Goal: Book appointment/travel/reservation

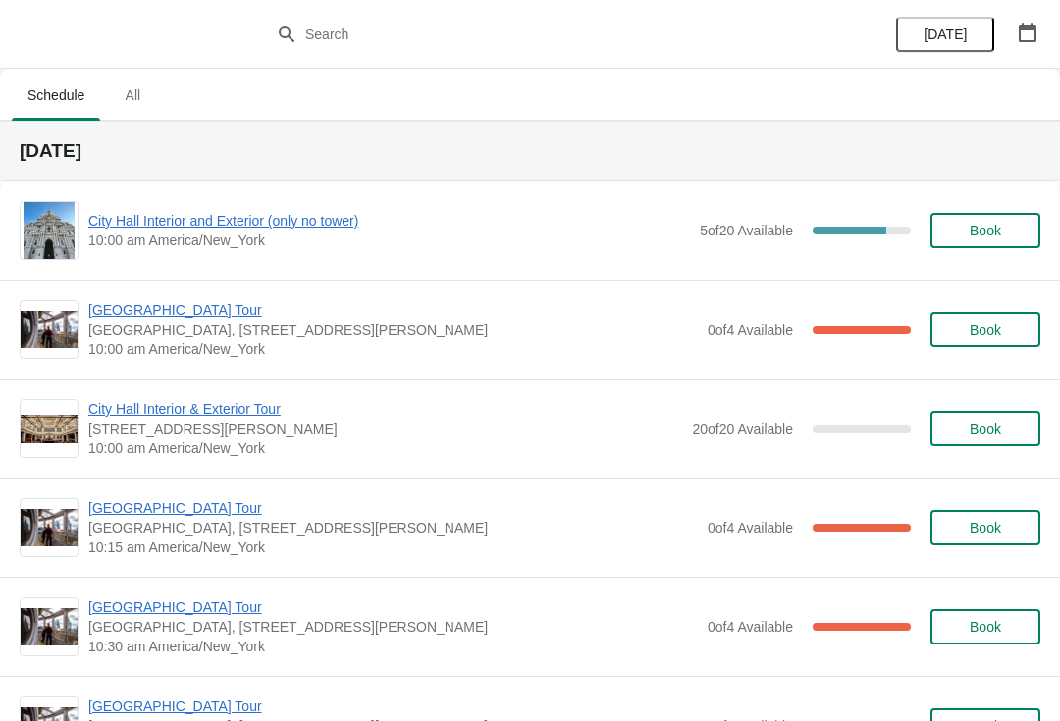
click at [193, 218] on span "City Hall Interior and Exterior (only no tower)" at bounding box center [389, 221] width 602 height 20
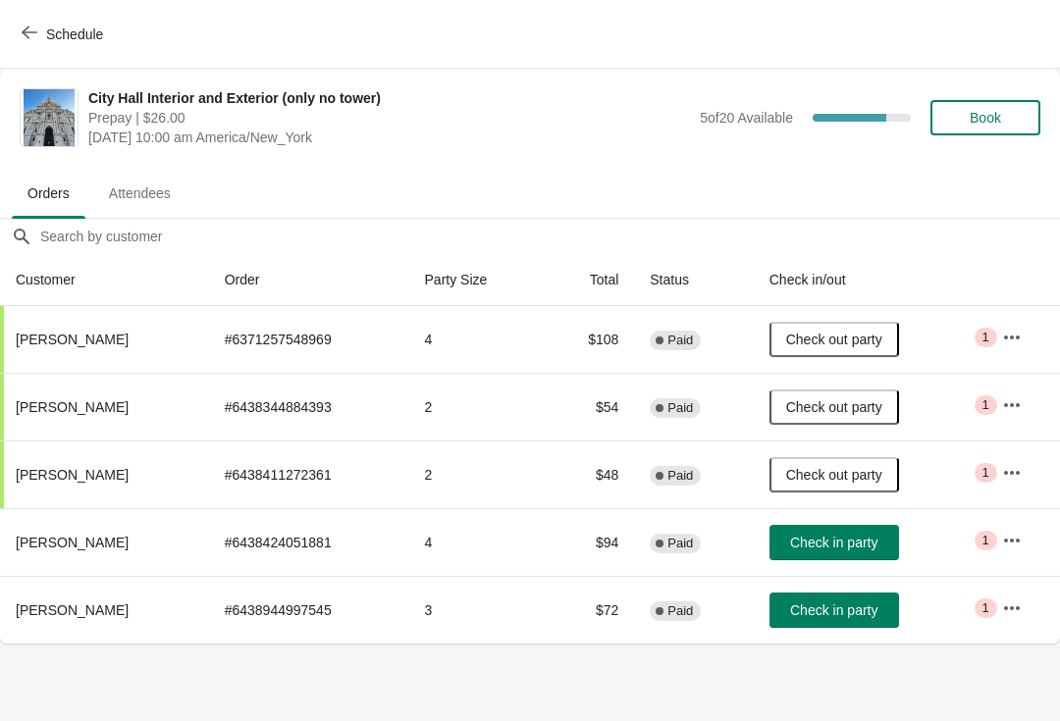
click at [834, 606] on span "Check in party" at bounding box center [833, 611] width 87 height 16
click at [30, 12] on div "Schedule" at bounding box center [530, 34] width 1060 height 69
click at [17, 35] on button "Schedule" at bounding box center [64, 34] width 109 height 35
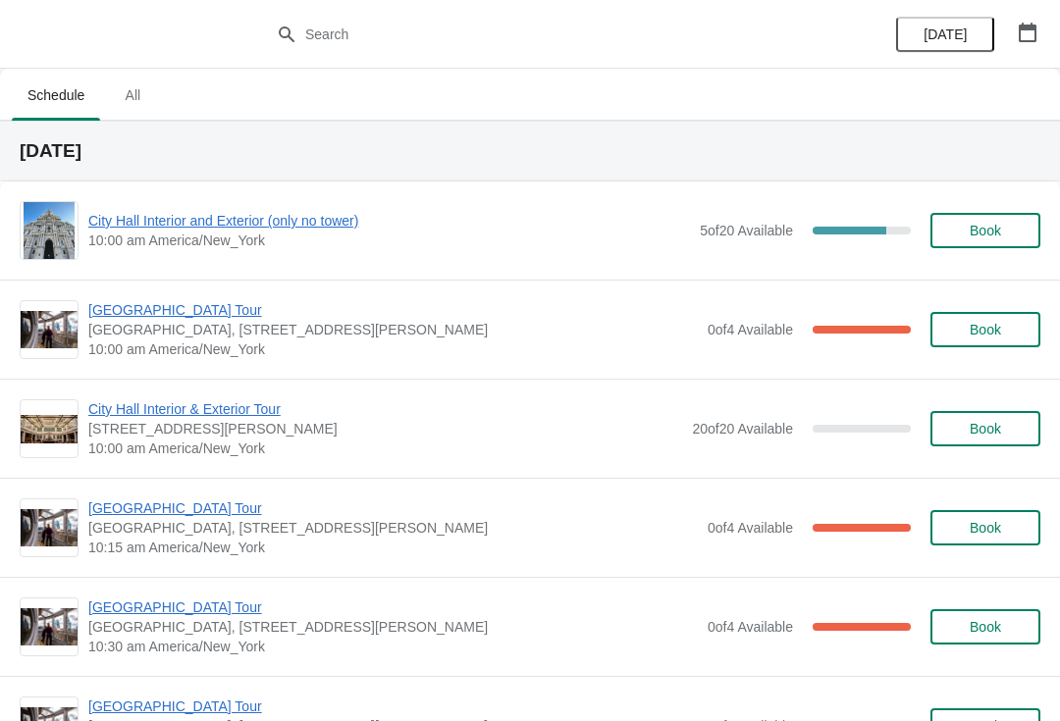
click at [212, 230] on span "City Hall Interior and Exterior (only no tower)" at bounding box center [389, 221] width 602 height 20
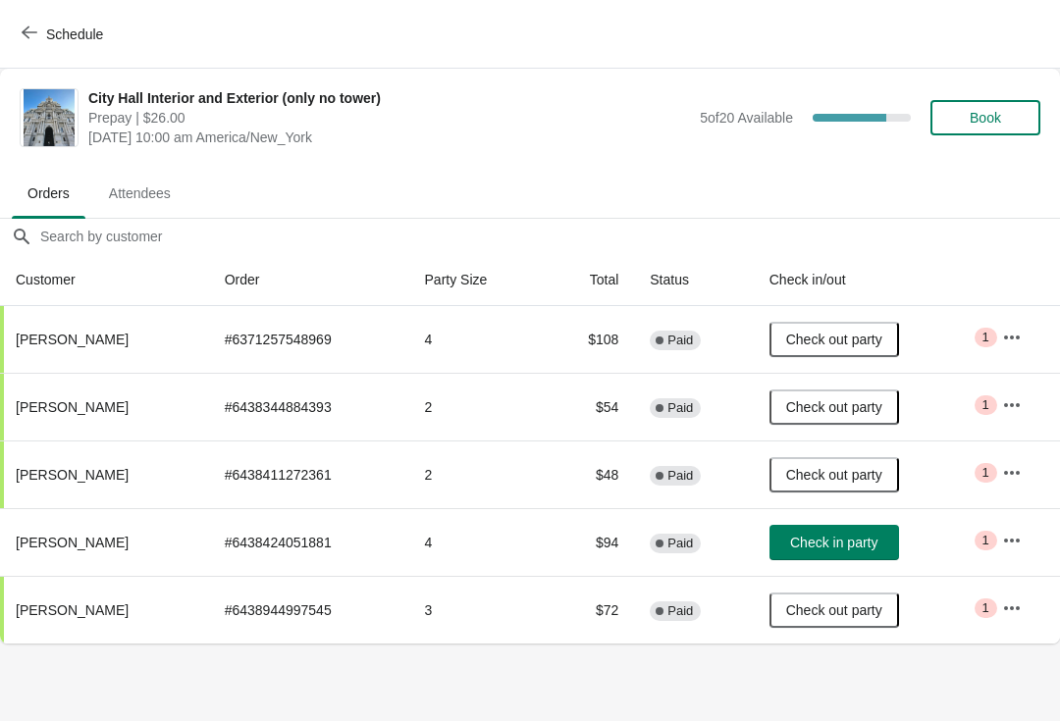
click at [14, 40] on button "Schedule" at bounding box center [64, 34] width 109 height 35
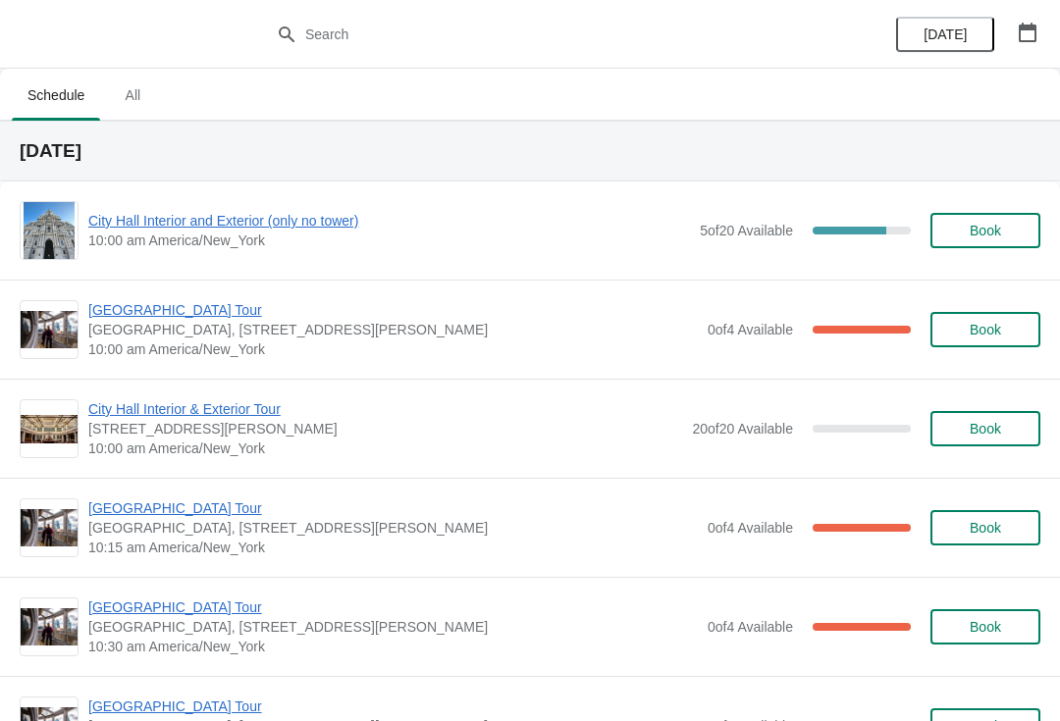
click at [290, 228] on span "City Hall Interior and Exterior (only no tower)" at bounding box center [389, 221] width 602 height 20
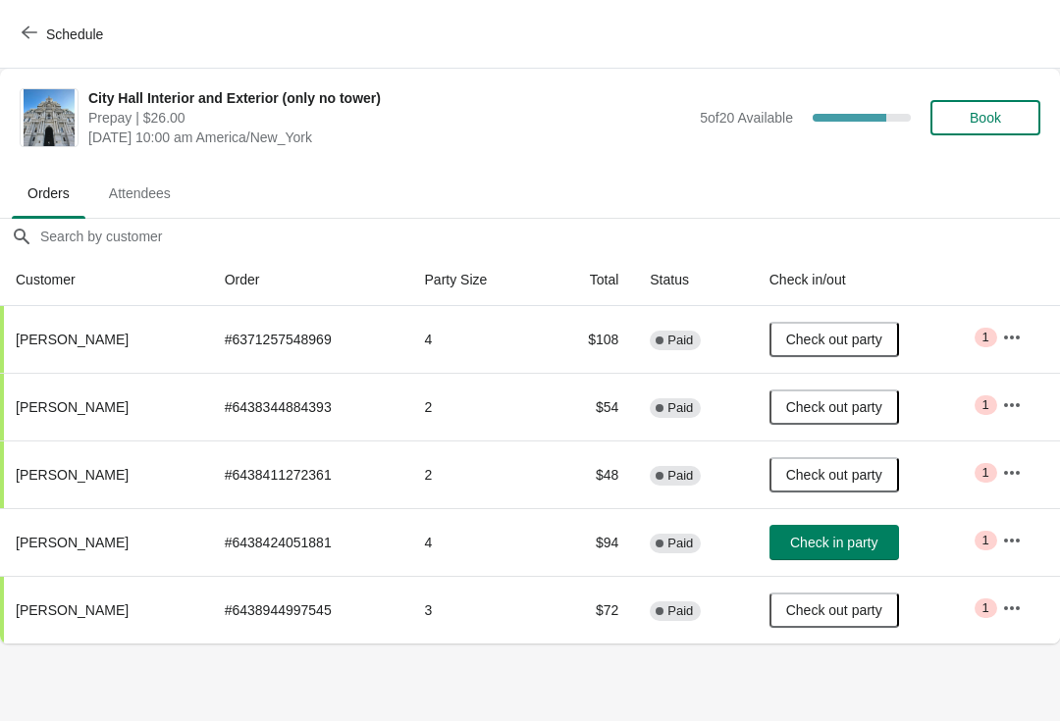
click at [834, 539] on span "Check in party" at bounding box center [833, 543] width 87 height 16
click at [12, 23] on button "Schedule" at bounding box center [64, 34] width 109 height 35
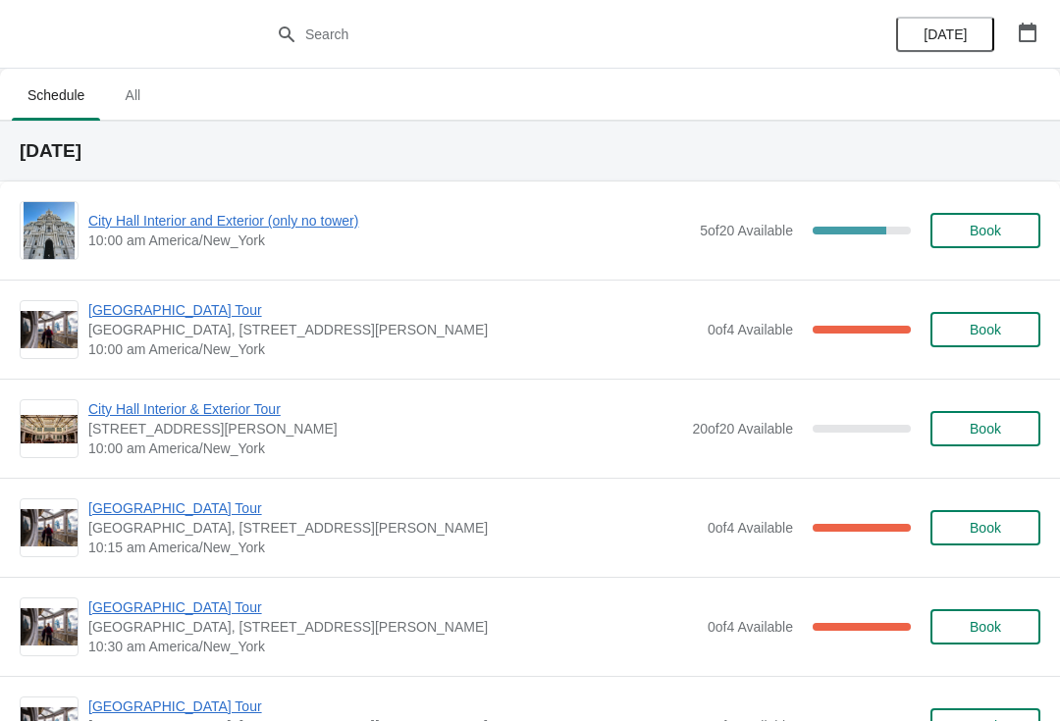
click at [210, 516] on span "[GEOGRAPHIC_DATA] Tour" at bounding box center [392, 509] width 609 height 20
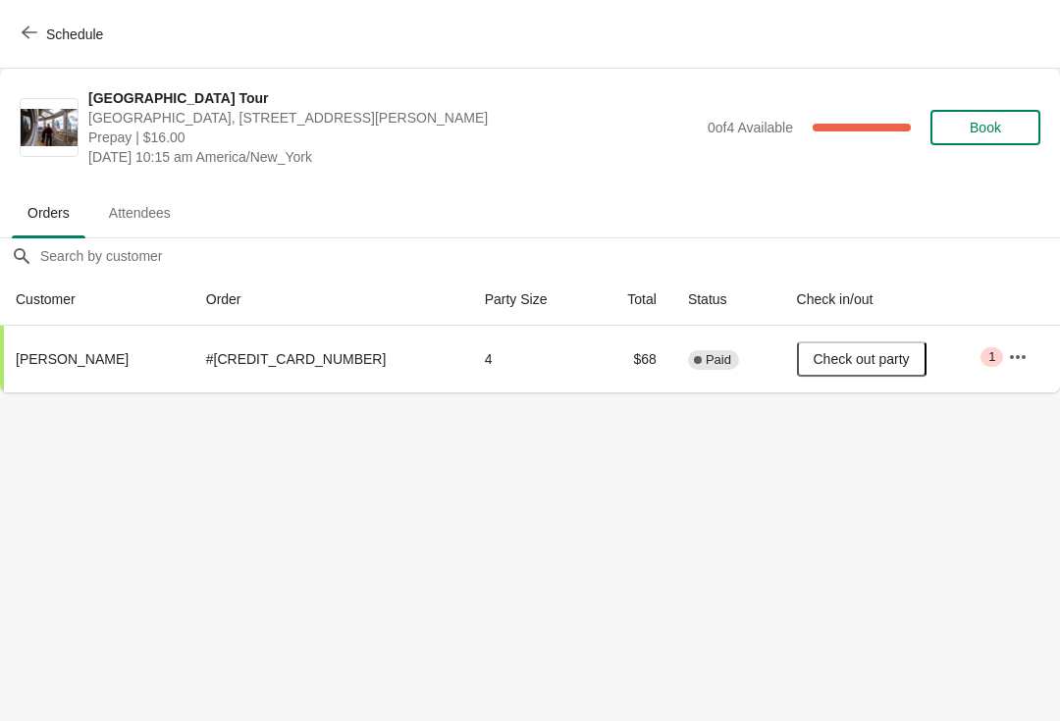
click at [61, 41] on span "Schedule" at bounding box center [74, 34] width 57 height 16
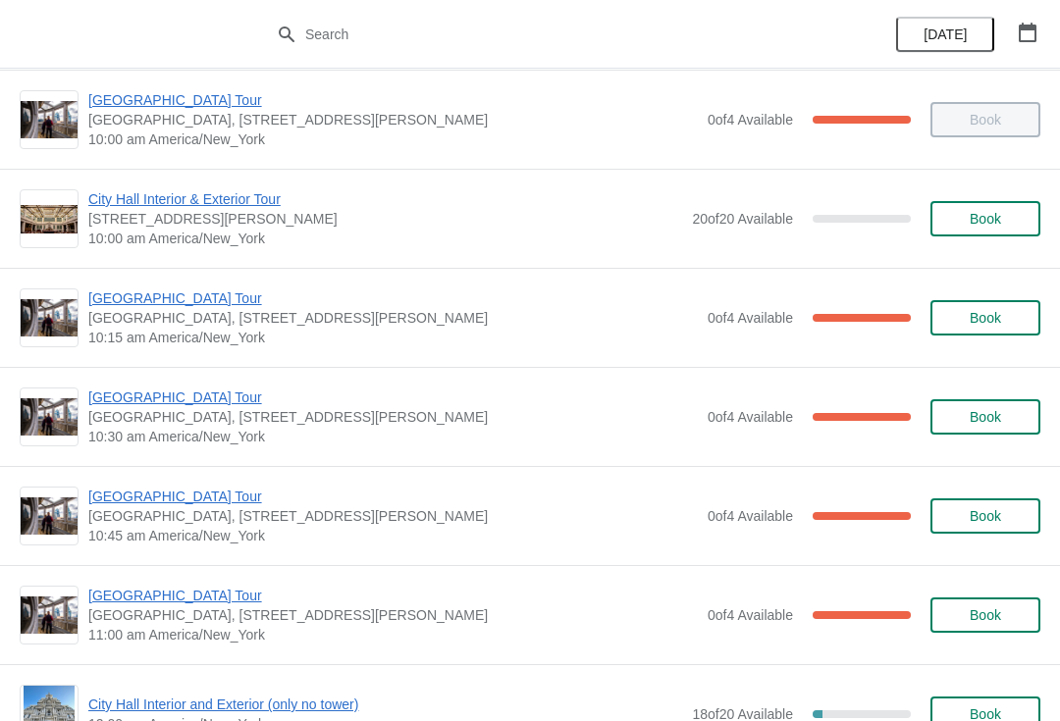
scroll to position [219, 0]
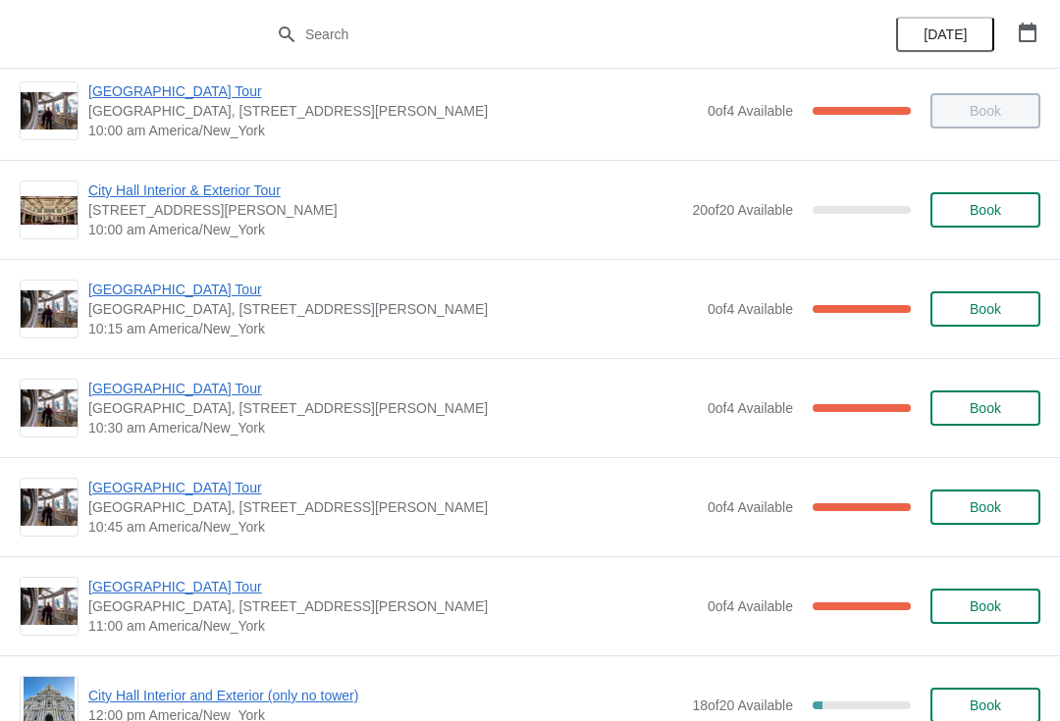
click at [217, 392] on span "[GEOGRAPHIC_DATA] Tour" at bounding box center [392, 389] width 609 height 20
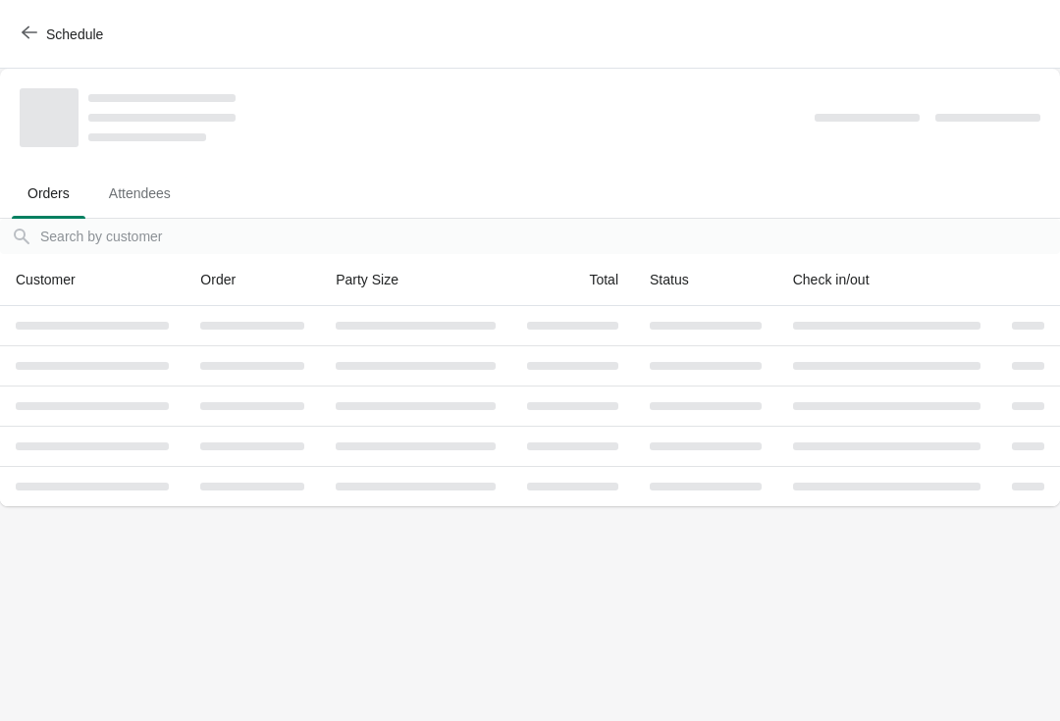
scroll to position [0, 0]
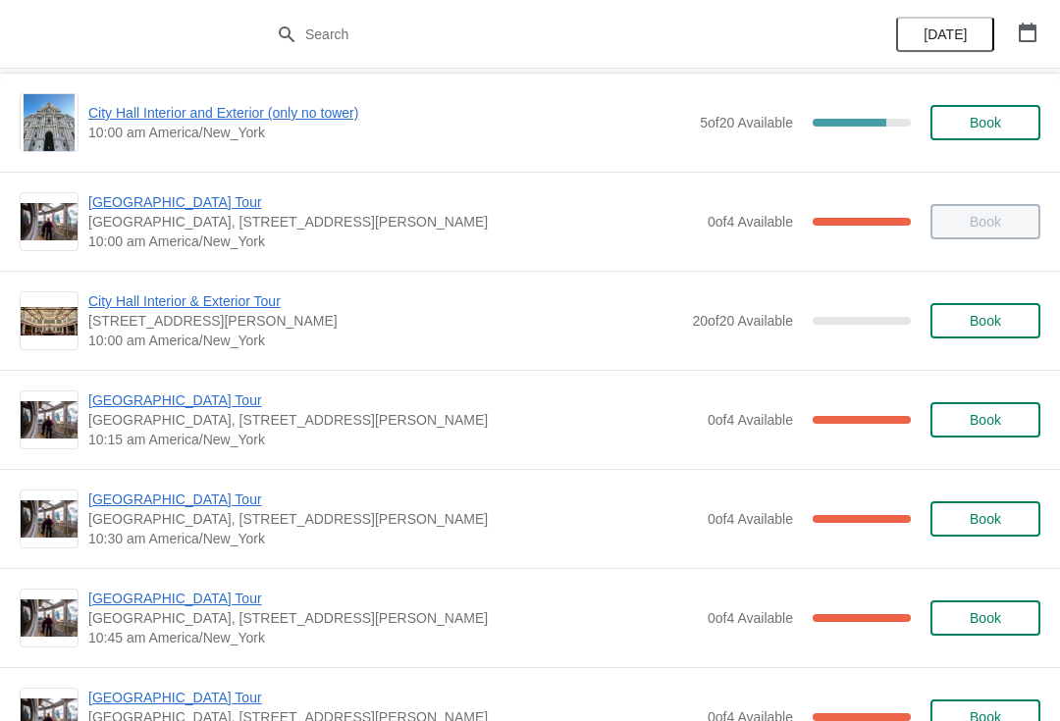
scroll to position [112, 0]
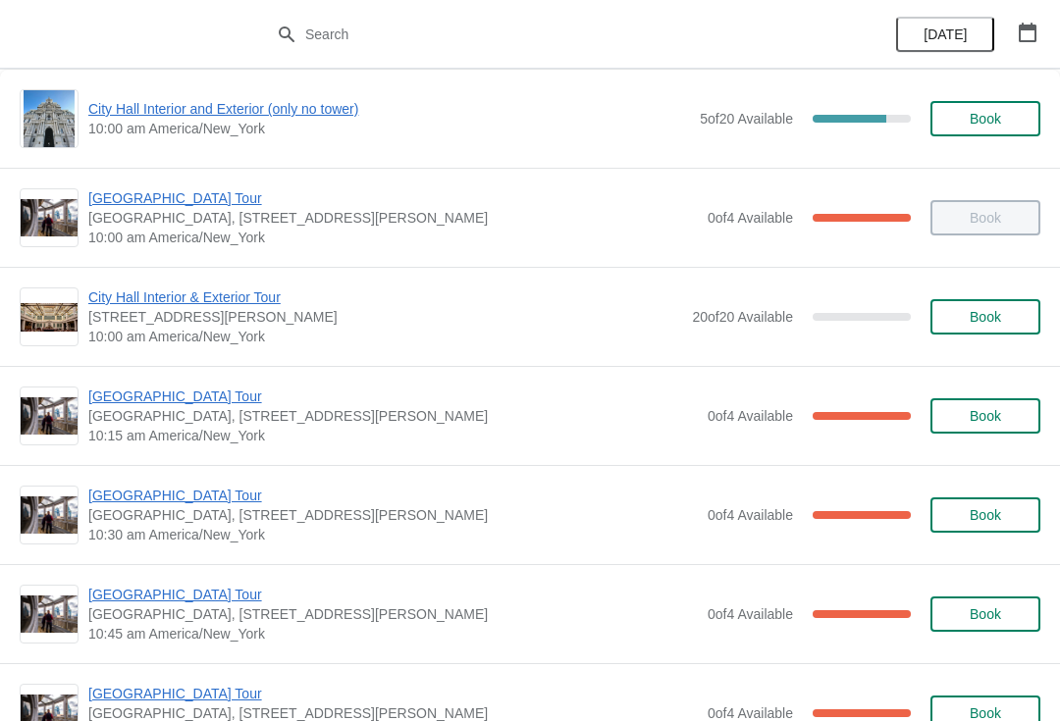
click at [203, 502] on span "[GEOGRAPHIC_DATA] Tour" at bounding box center [392, 496] width 609 height 20
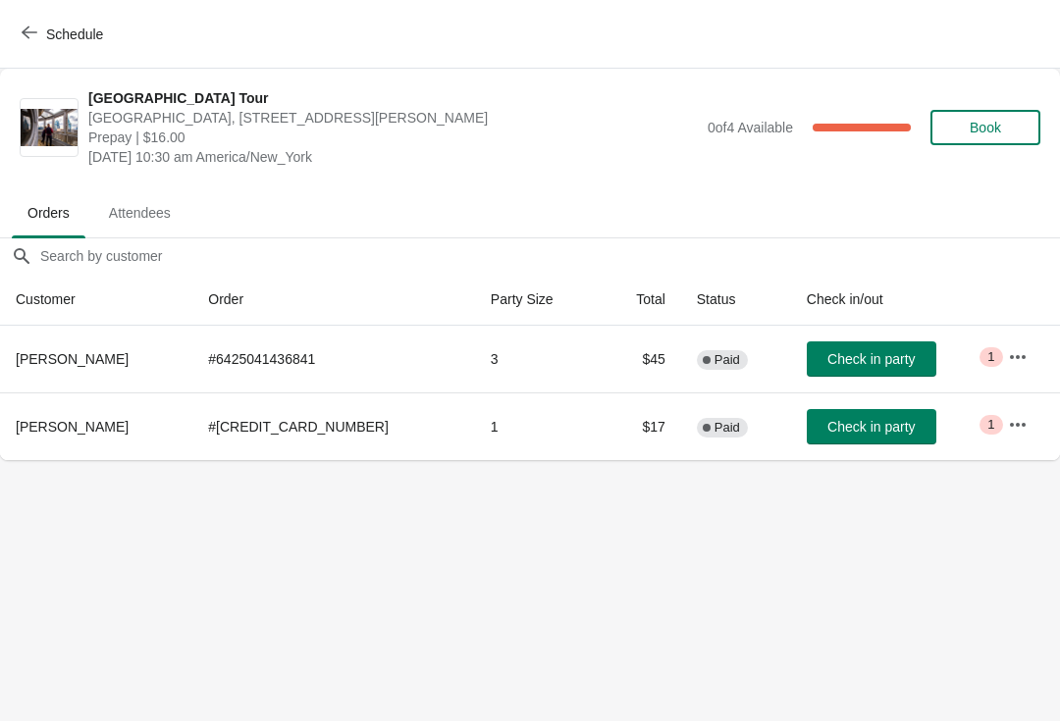
click at [867, 359] on span "Check in party" at bounding box center [870, 359] width 87 height 16
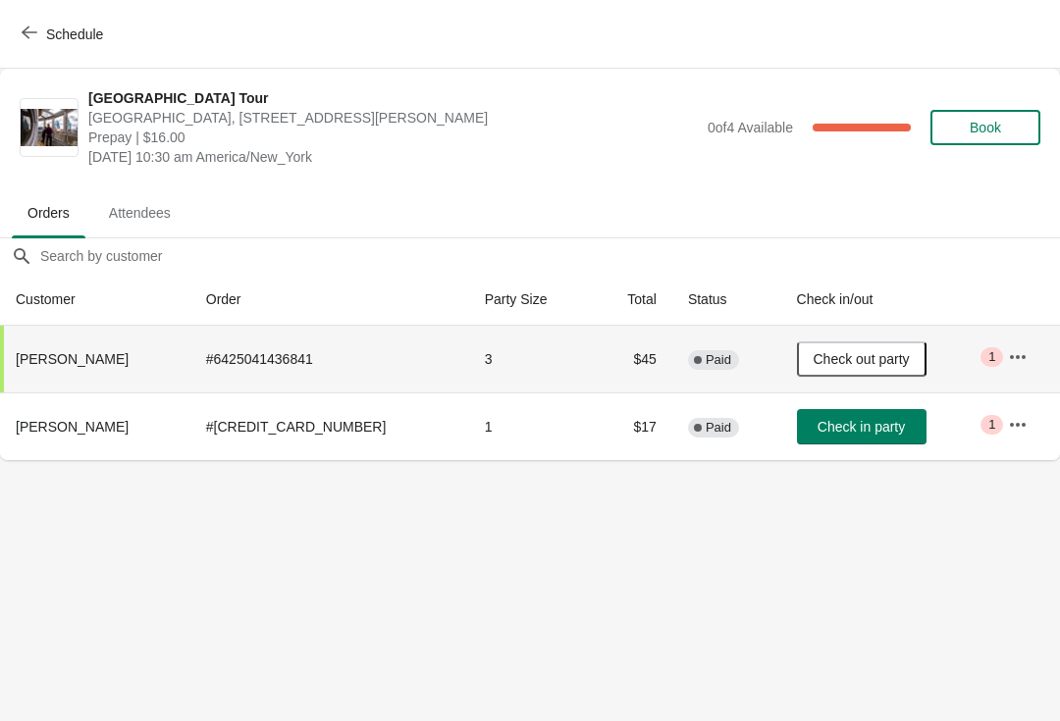
click at [51, 37] on span "Schedule" at bounding box center [74, 34] width 57 height 16
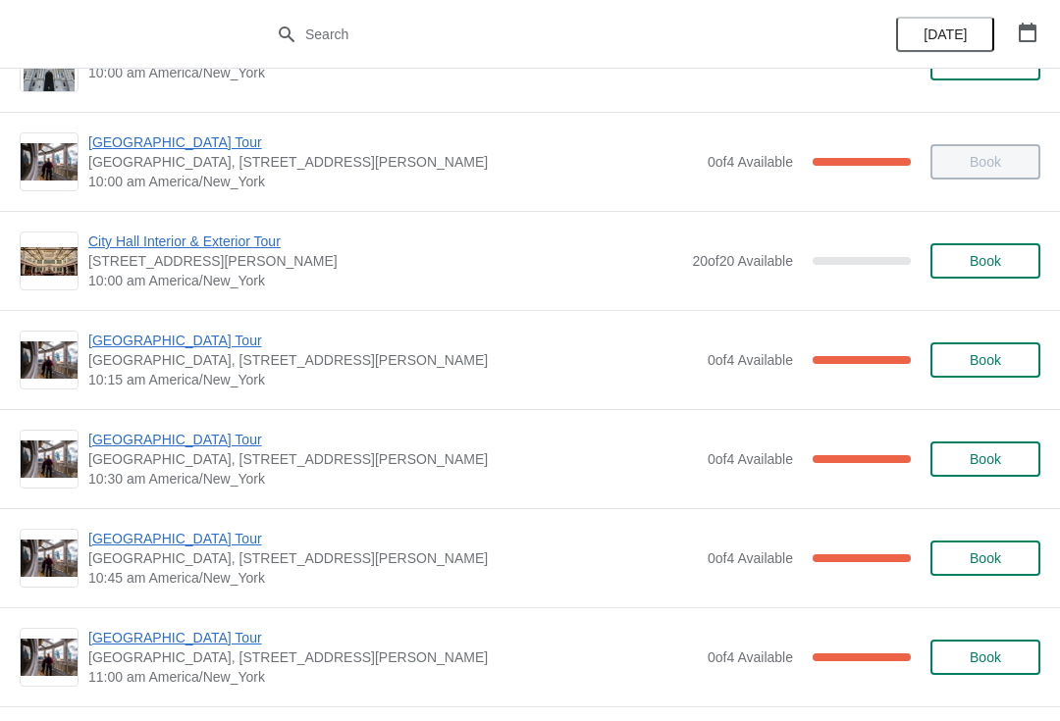
scroll to position [181, 0]
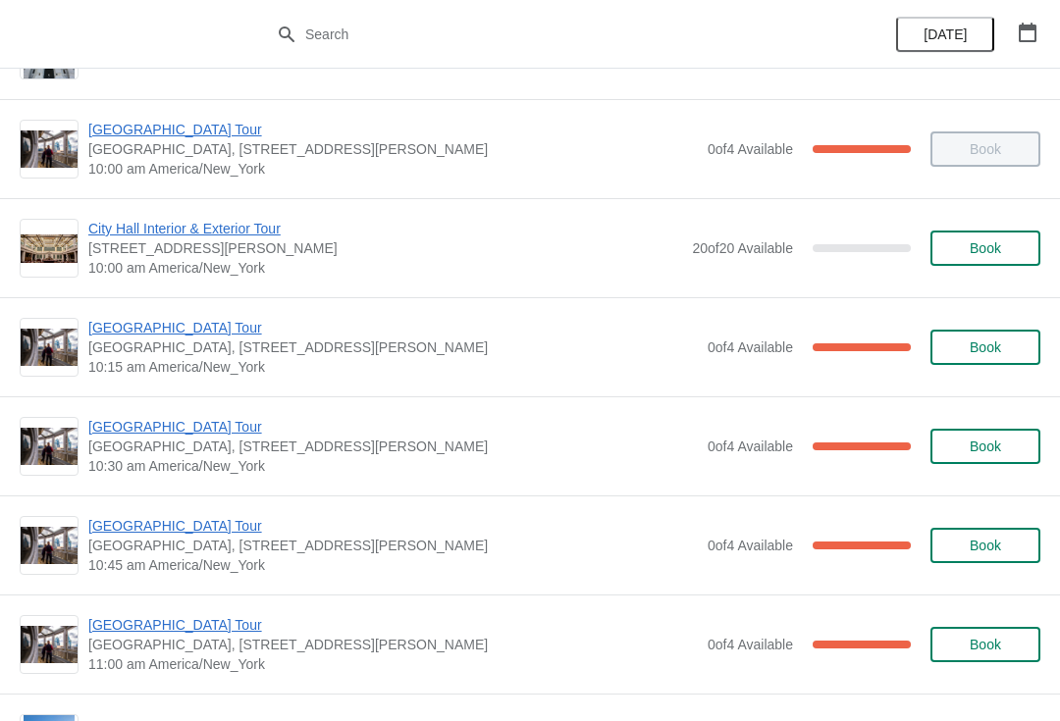
click at [184, 535] on span "[GEOGRAPHIC_DATA] Tour" at bounding box center [392, 526] width 609 height 20
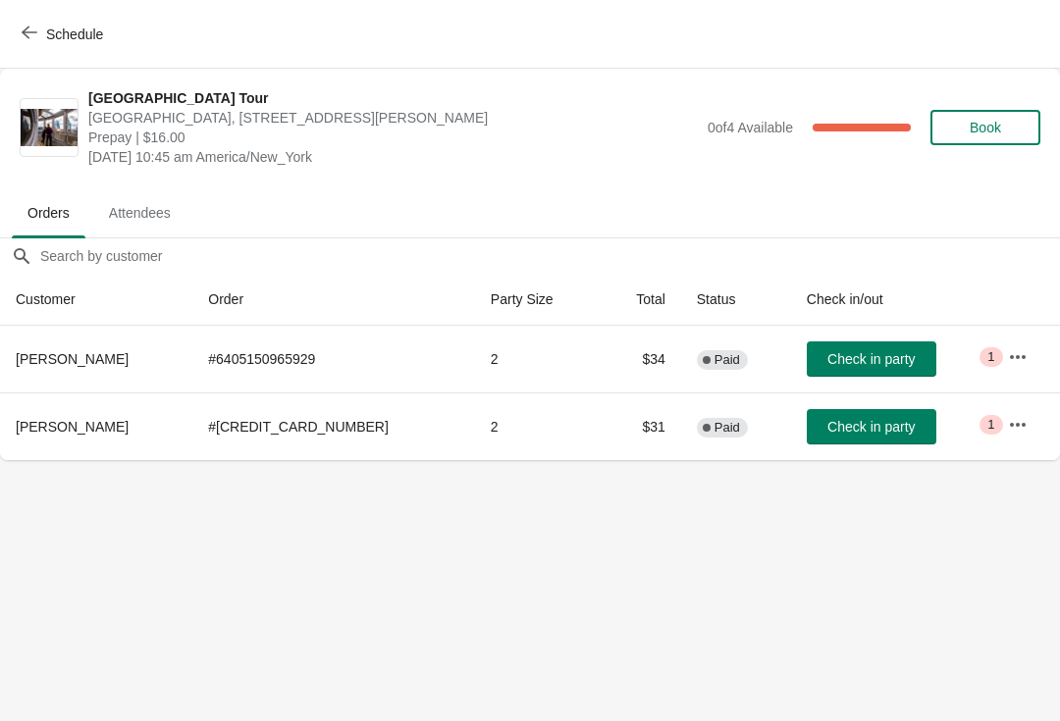
click at [881, 360] on span "Check in party" at bounding box center [870, 359] width 87 height 16
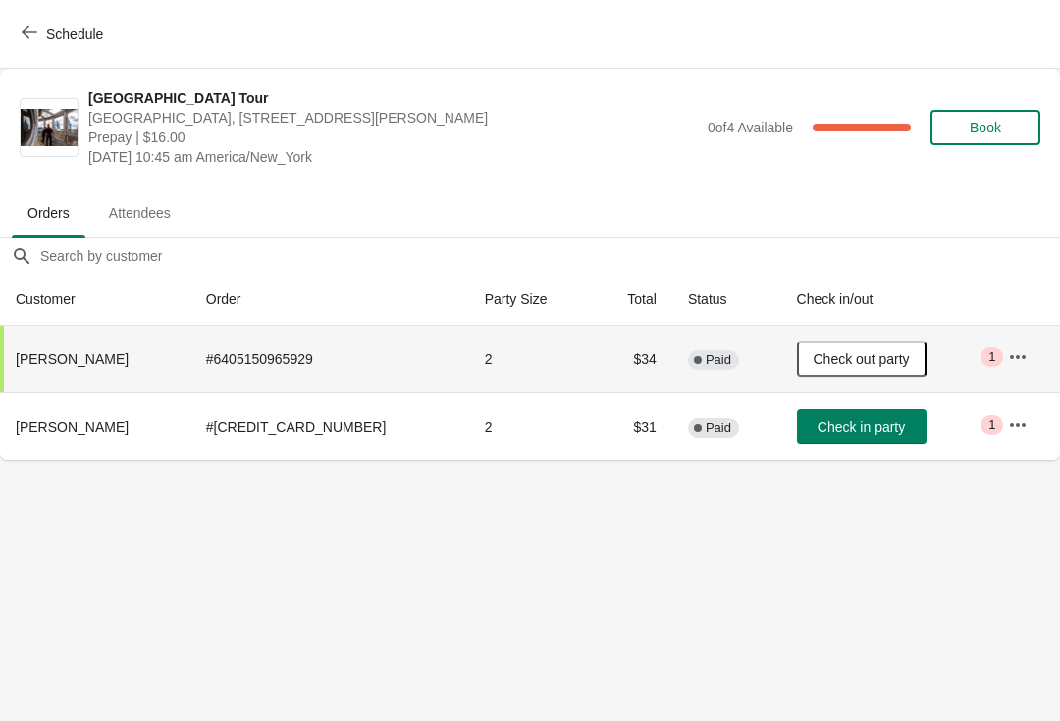
click at [856, 433] on span "Check in party" at bounding box center [860, 427] width 87 height 16
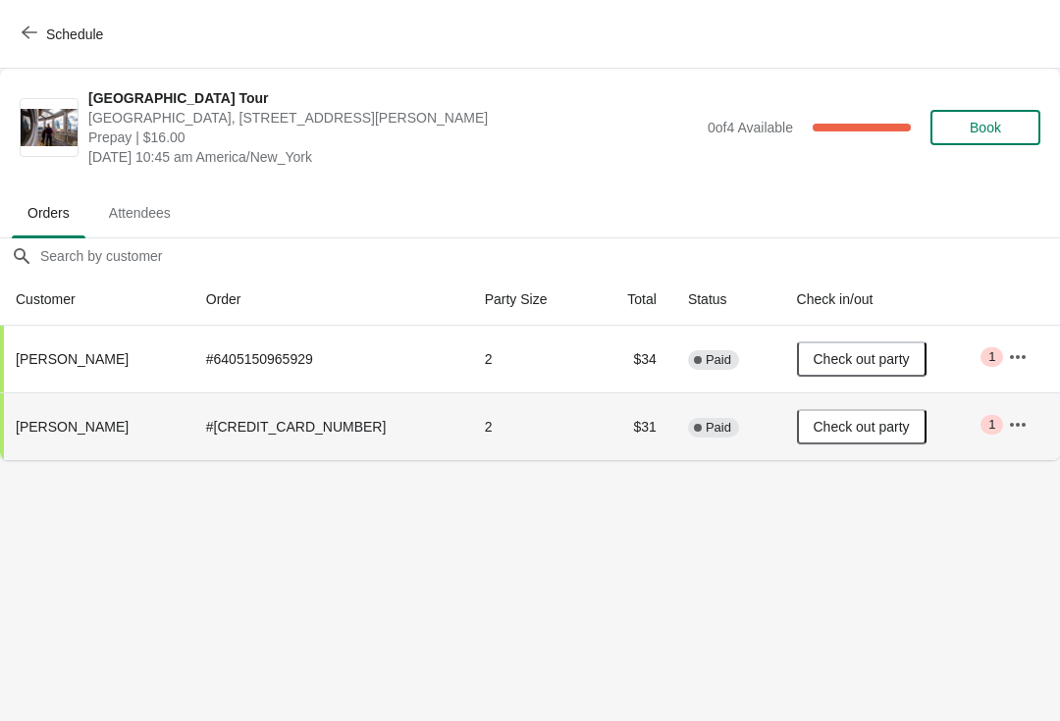
click at [56, 20] on button "Schedule" at bounding box center [64, 34] width 109 height 35
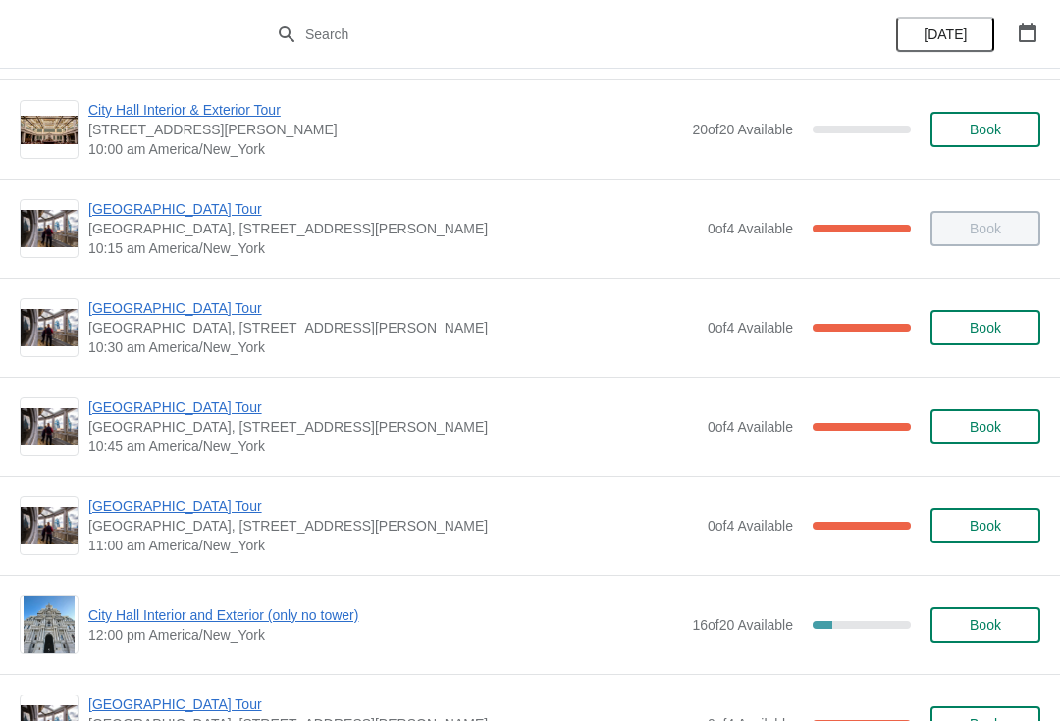
scroll to position [323, 0]
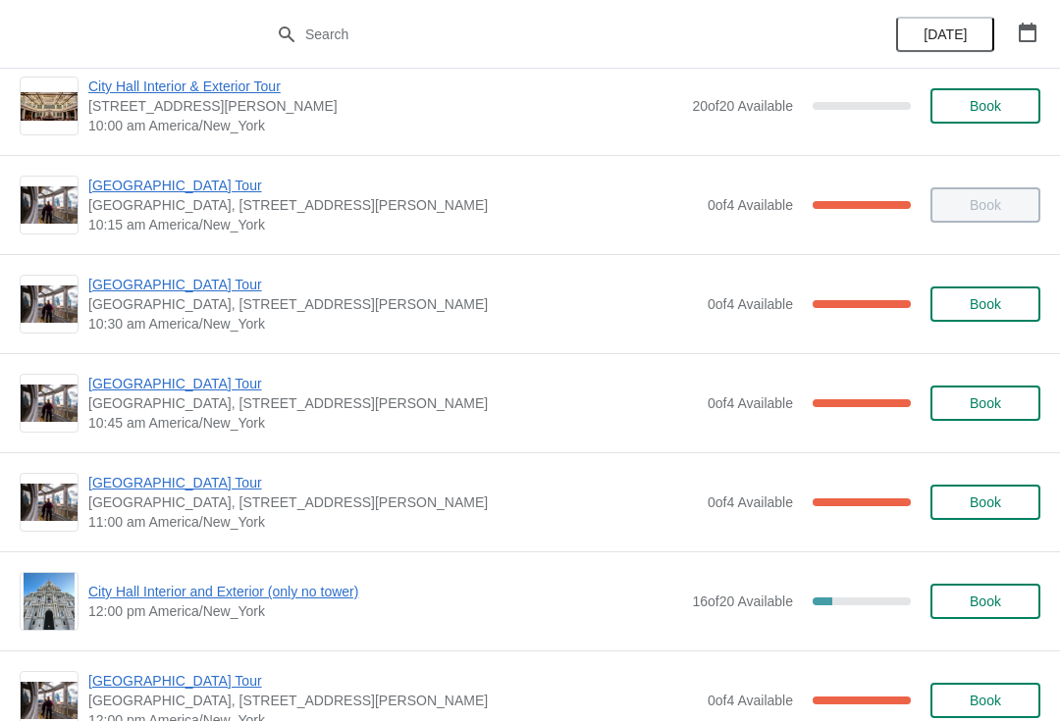
click at [186, 502] on span "[GEOGRAPHIC_DATA], [STREET_ADDRESS][PERSON_NAME]" at bounding box center [392, 503] width 609 height 20
click at [208, 490] on span "[GEOGRAPHIC_DATA] Tour" at bounding box center [392, 483] width 609 height 20
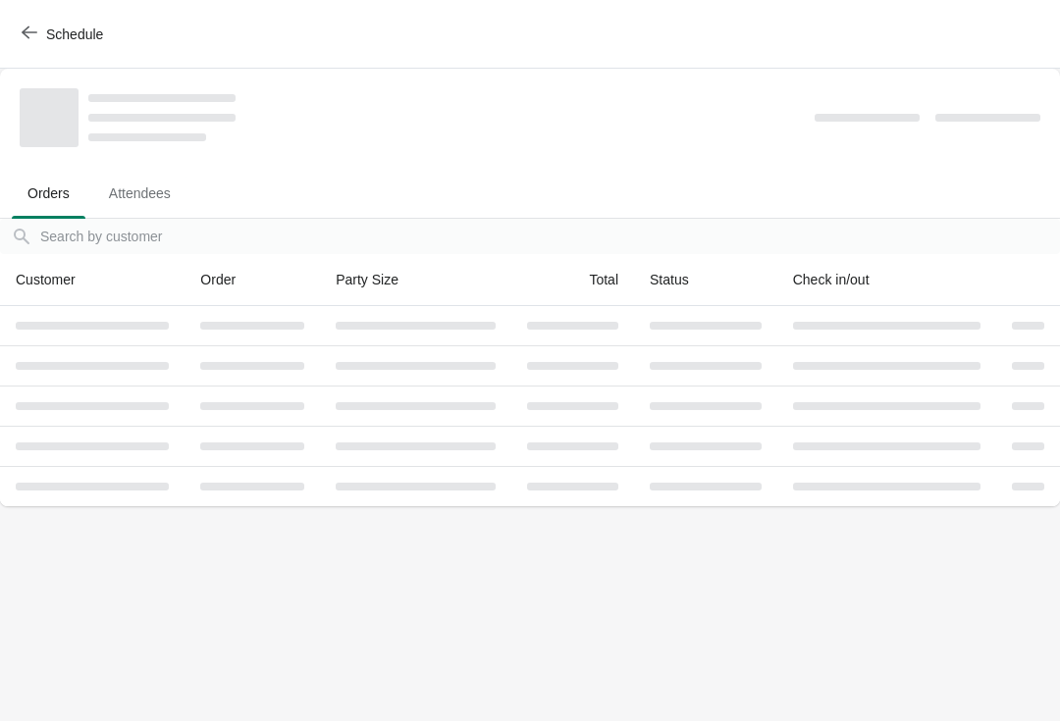
scroll to position [0, 0]
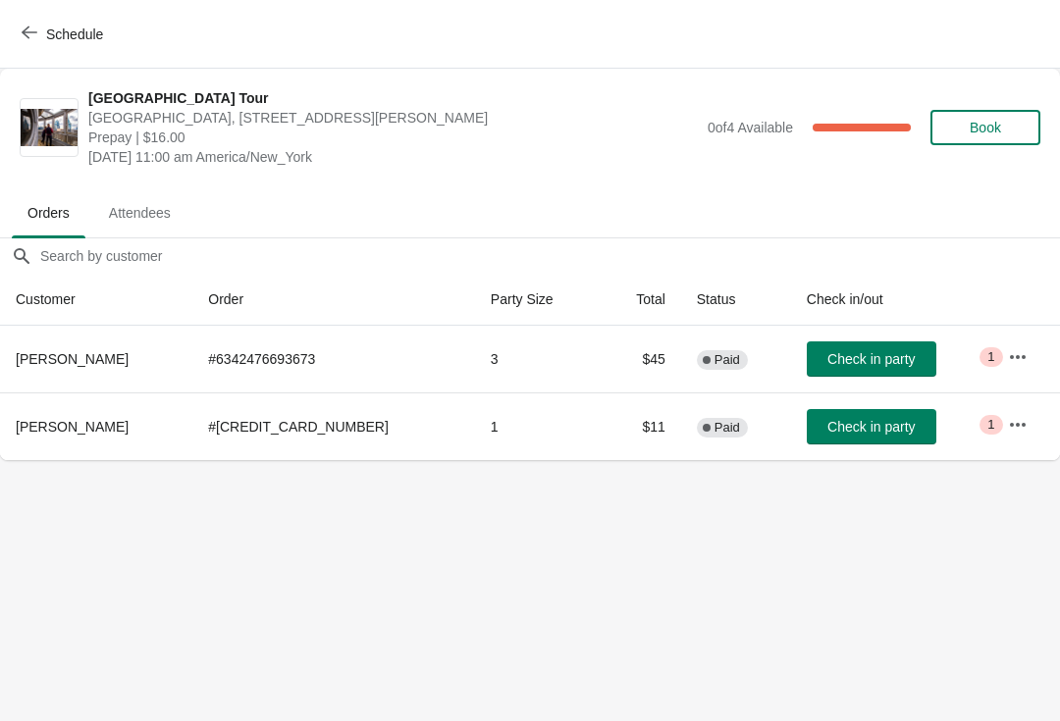
click at [32, 25] on icon "button" at bounding box center [30, 33] width 16 height 16
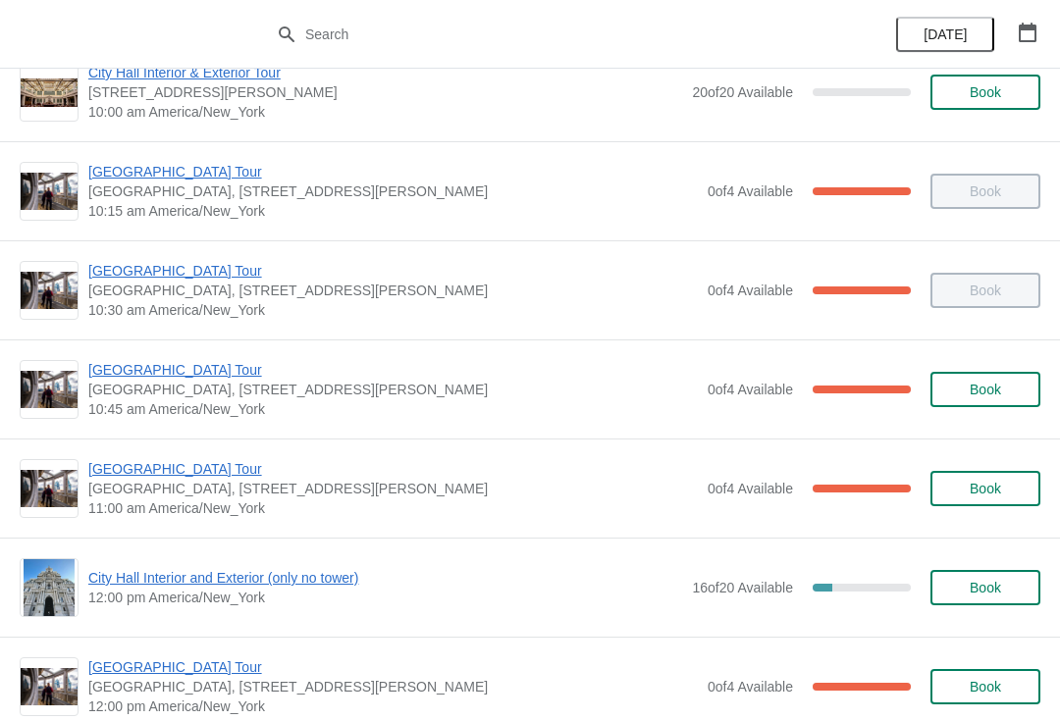
scroll to position [338, 0]
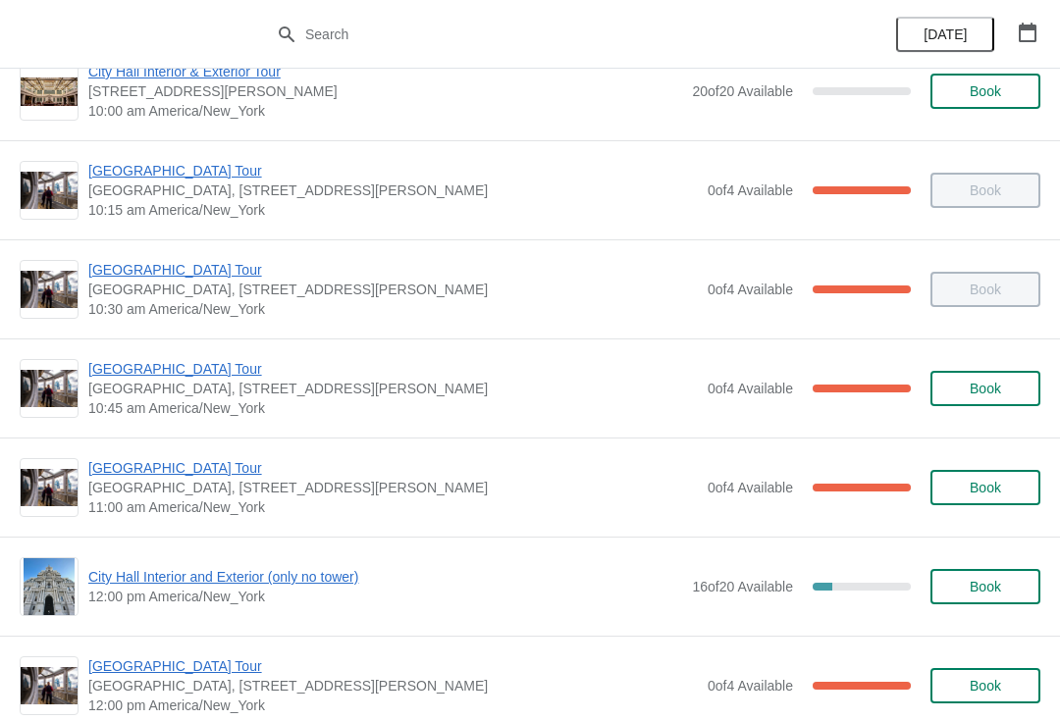
click at [215, 489] on span "[GEOGRAPHIC_DATA], [STREET_ADDRESS][PERSON_NAME]" at bounding box center [392, 488] width 609 height 20
click at [184, 468] on span "[GEOGRAPHIC_DATA] Tour" at bounding box center [392, 468] width 609 height 20
